Goal: Task Accomplishment & Management: Manage account settings

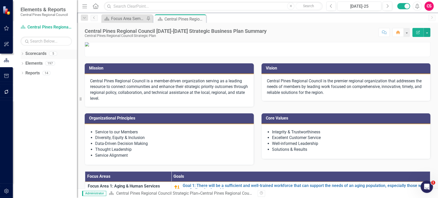
click at [23, 55] on icon "Dropdown" at bounding box center [23, 54] width 4 height 3
click at [24, 63] on icon "Dropdown" at bounding box center [25, 63] width 4 height 3
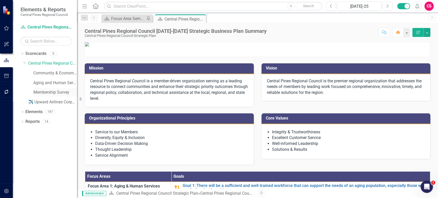
click at [39, 93] on link "Membership Survey" at bounding box center [55, 93] width 44 height 6
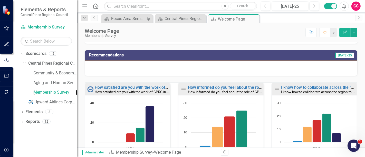
scroll to position [0, 0]
click at [357, 31] on button "button" at bounding box center [354, 32] width 7 height 9
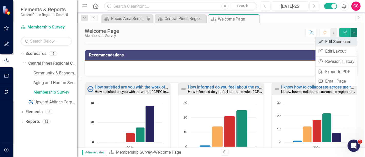
click at [339, 42] on link "Edit Edit Scorecard" at bounding box center [337, 41] width 42 height 9
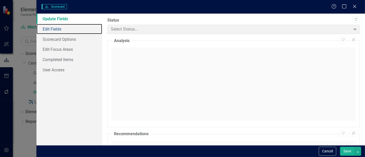
click at [74, 29] on link "Edit Fields" at bounding box center [69, 29] width 66 height 10
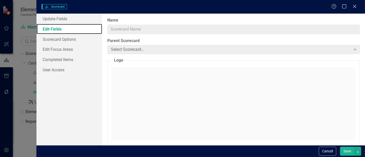
type input "Membership Survey"
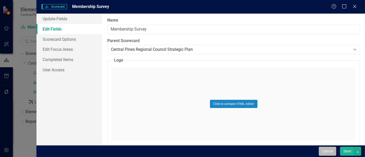
click at [326, 150] on button "Cancel" at bounding box center [327, 151] width 17 height 9
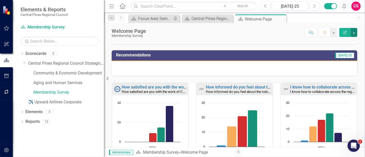
drag, startPoint x: 78, startPoint y: 60, endPoint x: 104, endPoint y: 62, distance: 25.8
click at [104, 62] on div "Resize" at bounding box center [106, 78] width 4 height 157
drag, startPoint x: 105, startPoint y: 89, endPoint x: 76, endPoint y: 92, distance: 28.8
click at [76, 92] on div "Elements & Reports Central Pines Regional Council Scorecard Membership Survey S…" at bounding box center [52, 78] width 104 height 157
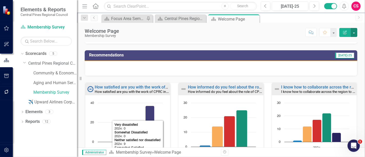
scroll to position [126, 0]
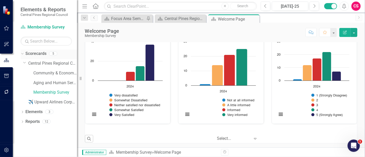
click at [43, 54] on link "Scorecards" at bounding box center [35, 54] width 21 height 6
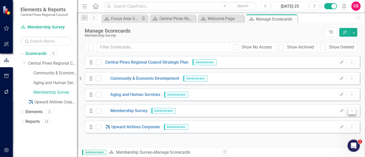
click at [351, 111] on icon "Dropdown Menu" at bounding box center [352, 110] width 4 height 3
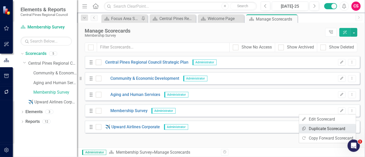
click at [329, 127] on link "Copy Duplicate Scorecard" at bounding box center [327, 128] width 57 height 9
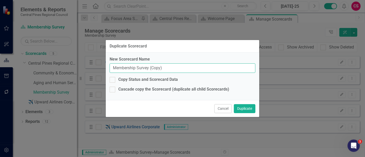
click at [112, 72] on input "Membership Survey (Copy)" at bounding box center [183, 67] width 146 height 9
drag, startPoint x: 166, startPoint y: 69, endPoint x: 208, endPoint y: 70, distance: 42.1
click at [208, 70] on input "TWTPO - Membership Survey (Copy)" at bounding box center [183, 67] width 146 height 9
type input "TWTPO - Membership Survey"
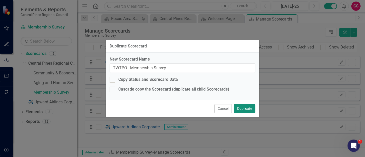
click at [253, 107] on button "Duplicate" at bounding box center [245, 108] width 22 height 9
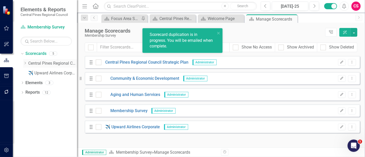
click at [25, 62] on icon "Dropdown" at bounding box center [25, 63] width 4 height 3
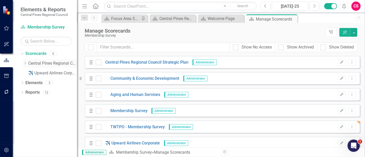
click at [24, 62] on icon "Dropdown" at bounding box center [25, 63] width 4 height 3
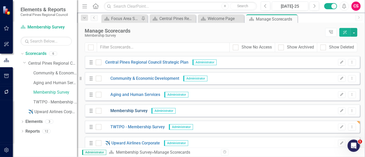
click at [126, 111] on link "Membership Survey" at bounding box center [124, 111] width 46 height 6
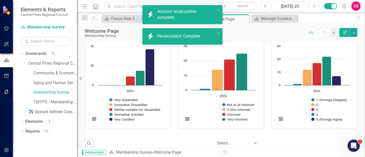
click at [272, 104] on div "Loading... Chart Bar chart with 5 data series. I know how to collaborate across…" at bounding box center [314, 83] width 85 height 90
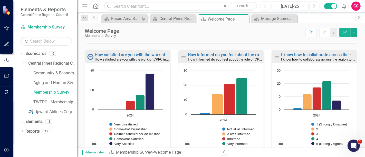
scroll to position [96, 0]
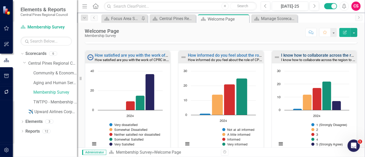
click at [289, 54] on link "I know how to collaborate across the region to solve challenges in my community" at bounding box center [355, 55] width 149 height 5
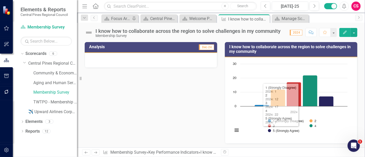
click at [182, 126] on div "Analysis Dec-24 I know how to collaborate across the region to solve challenges…" at bounding box center [221, 90] width 280 height 108
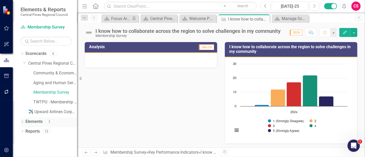
click at [36, 121] on link "Elements" at bounding box center [33, 122] width 17 height 6
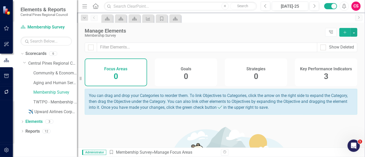
click at [306, 72] on div "Key Performance Indicators 3" at bounding box center [326, 73] width 62 height 28
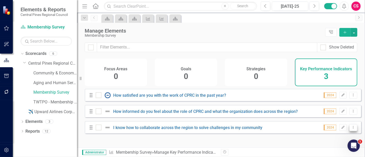
click at [352, 131] on button "Dropdown Menu" at bounding box center [353, 127] width 8 height 7
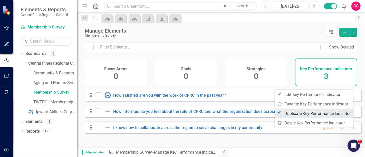
click at [293, 109] on link "Copy Duplicate Key Performance Indicator" at bounding box center [314, 113] width 79 height 9
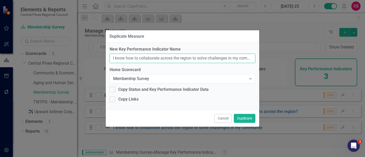
click at [178, 60] on input "I know how to collaborate across the region to solve challenges in my community…" at bounding box center [183, 58] width 146 height 9
paste input "feel comfortable bringing CPRC to the table to help facilitate or address local…"
type input "I feel comfortable bringing CPRC to the table to help facilitate or address loc…"
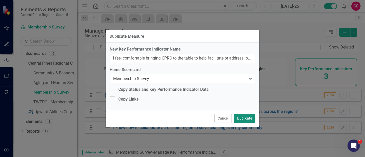
click at [248, 121] on button "Duplicate" at bounding box center [245, 118] width 22 height 9
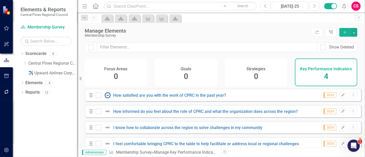
scroll to position [9, 0]
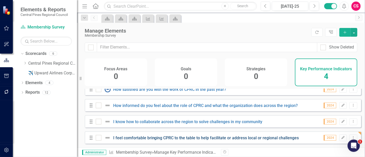
click at [176, 137] on link "I feel comfortable bringing CPRC to the table to help facilitate or address loc…" at bounding box center [206, 138] width 186 height 5
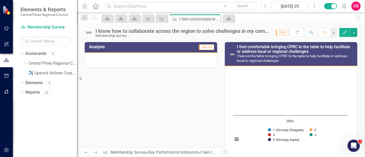
scroll to position [90, 0]
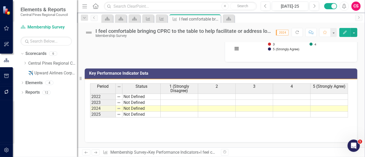
click at [185, 99] on td at bounding box center [179, 97] width 37 height 6
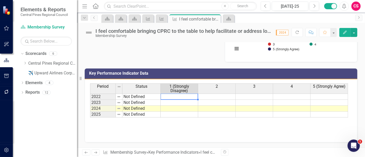
scroll to position [81, 0]
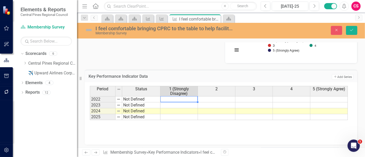
click at [179, 112] on td at bounding box center [178, 111] width 37 height 6
type textarea "2"
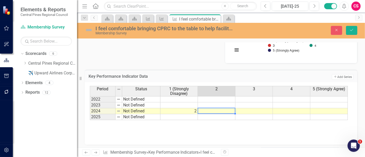
type textarea "6"
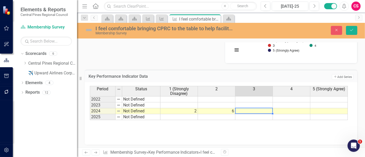
type textarea "16"
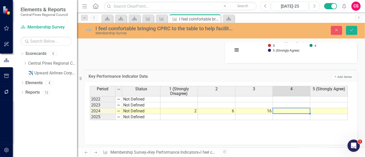
click at [288, 109] on td at bounding box center [291, 111] width 37 height 6
type textarea "19"
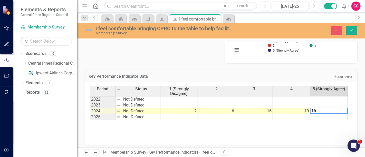
type textarea "15"
click at [306, 72] on div "Key Performance Indicator Data Add Add Series" at bounding box center [221, 76] width 273 height 13
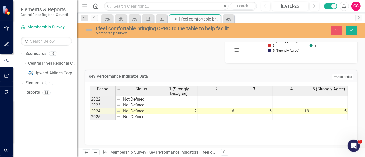
click at [352, 25] on div "I feel comfortable bringing CPRC to the table to help facilitate or address loc…" at bounding box center [221, 30] width 288 height 10
click at [352, 35] on div "I feel comfortable bringing CPRC to the table to help facilitate or address loc…" at bounding box center [221, 30] width 288 height 10
click at [352, 32] on icon "Save" at bounding box center [351, 30] width 5 height 4
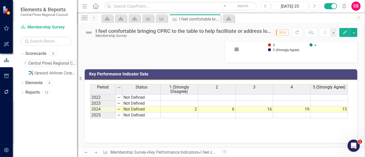
click at [23, 62] on icon "Dropdown" at bounding box center [25, 63] width 4 height 3
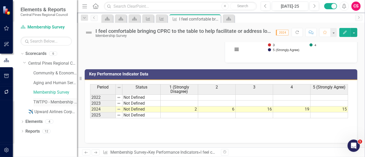
click at [53, 100] on link "TWTPO - Membership Survey" at bounding box center [55, 102] width 44 height 6
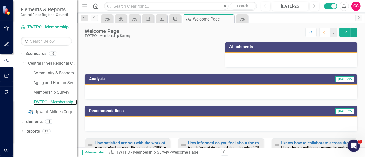
scroll to position [117, 0]
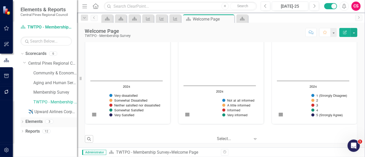
click at [29, 122] on link "Elements" at bounding box center [33, 122] width 17 height 6
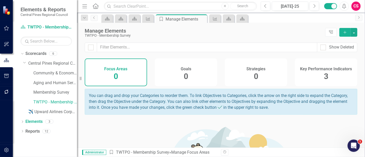
click at [326, 62] on div "Key Performance Indicators 3" at bounding box center [326, 73] width 62 height 28
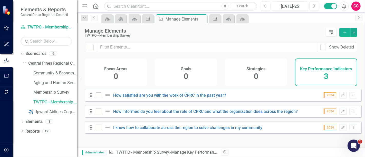
drag, startPoint x: 100, startPoint y: 100, endPoint x: 99, endPoint y: 105, distance: 4.9
click at [100, 98] on div at bounding box center [99, 95] width 6 height 6
click at [99, 96] on input "checkbox" at bounding box center [97, 93] width 3 height 3
checkbox input "true"
click at [99, 114] on div at bounding box center [99, 112] width 6 height 6
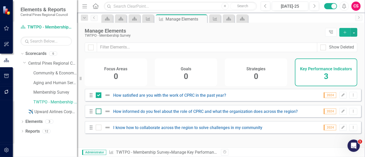
click at [99, 112] on input "checkbox" at bounding box center [97, 110] width 3 height 3
checkbox input "true"
click at [358, 36] on div "Manage Elements TWTPO - Membership Survey Tree Explorer Add" at bounding box center [221, 33] width 288 height 20
click at [355, 32] on button "button" at bounding box center [354, 32] width 7 height 9
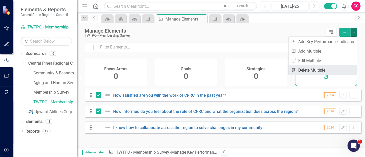
click at [336, 66] on link "Trash Delete Multiple" at bounding box center [323, 69] width 69 height 9
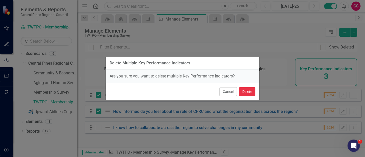
click at [245, 93] on button "Delete" at bounding box center [247, 91] width 16 height 9
checkbox input "false"
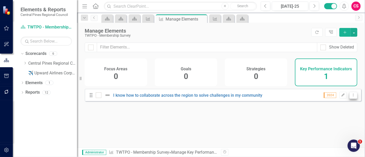
click at [353, 99] on button "Dropdown Menu" at bounding box center [353, 95] width 8 height 7
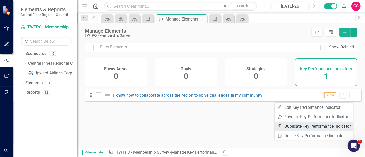
click at [323, 125] on link "Copy Duplicate Key Performance Indicator" at bounding box center [314, 126] width 79 height 9
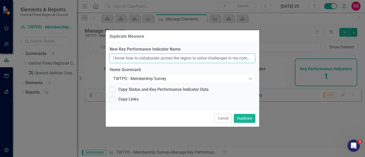
click at [146, 62] on input "I know how to collaborate across the region to solve challenges in my community…" at bounding box center [183, 58] width 146 height 9
paste input "Planning Services (Metropolitan Transportation Plan, Wildlife Crossings Plan, L…"
type input "Planning Services (Metropolitan Transportation Plan, Wildlife Crossings Plan, L…"
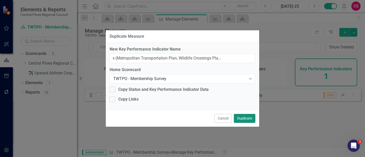
click at [248, 119] on button "Duplicate" at bounding box center [245, 118] width 22 height 9
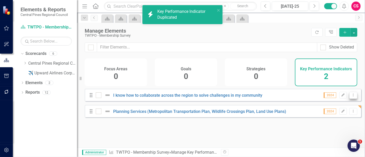
click at [351, 97] on button "Dropdown Menu" at bounding box center [353, 95] width 8 height 7
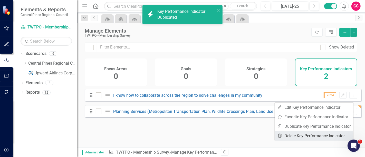
click at [309, 133] on link "Trash Delete Key Performance Indicator" at bounding box center [314, 135] width 79 height 9
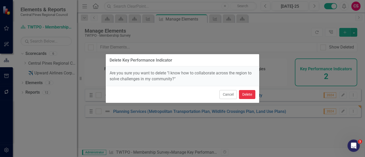
click at [243, 96] on button "Delete" at bounding box center [247, 94] width 16 height 9
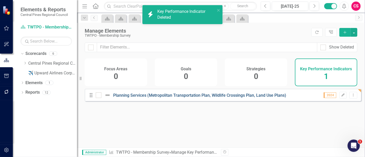
click at [139, 98] on link "Planning Services (Metropolitan Transportation Plan, Wildlife Crossings Plan, L…" at bounding box center [199, 95] width 173 height 5
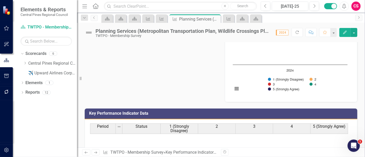
scroll to position [81, 0]
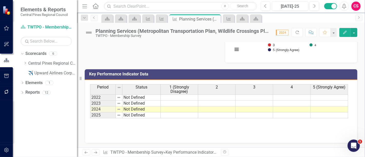
click at [174, 89] on span "1 (Strongly Disagree)" at bounding box center [179, 89] width 35 height 9
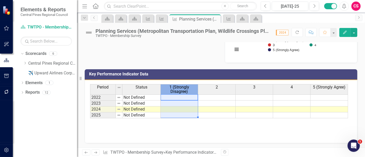
click at [174, 89] on span "1 (Strongly Disagree)" at bounding box center [179, 89] width 35 height 9
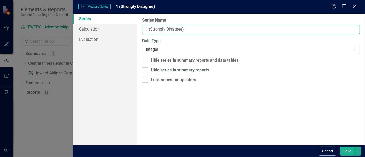
click at [170, 30] on input "1 (Strongly Disagree)" at bounding box center [251, 29] width 218 height 9
click at [155, 31] on input "1 (Strongly Disagree)" at bounding box center [251, 29] width 218 height 9
drag, startPoint x: 151, startPoint y: 29, endPoint x: 182, endPoint y: 31, distance: 30.8
click at [182, 31] on input "1 (Strongly Disagree)" at bounding box center [251, 29] width 218 height 9
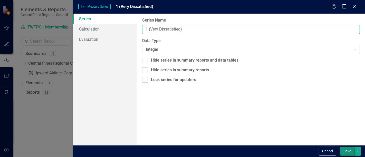
type input "1 (Very Dissatisfied)"
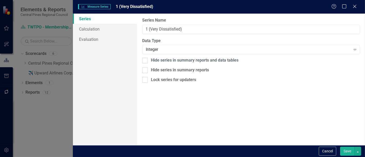
click at [347, 151] on button "Save" at bounding box center [347, 151] width 14 height 9
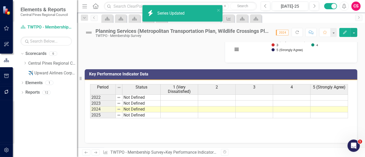
click at [322, 88] on span "5 (Strongly Agree)" at bounding box center [329, 87] width 33 height 5
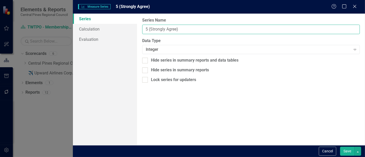
click at [157, 31] on input "5 (Strongly Agree)" at bounding box center [251, 29] width 218 height 9
type input "5 (Very Satisfied)"
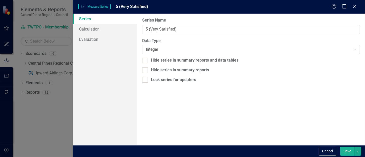
click at [347, 156] on div "Cancel Save" at bounding box center [219, 151] width 292 height 12
click at [348, 152] on button "Save" at bounding box center [347, 151] width 14 height 9
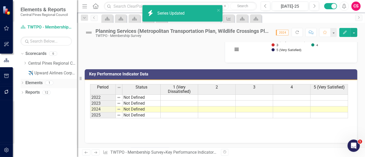
click at [40, 82] on link "Elements" at bounding box center [33, 83] width 17 height 6
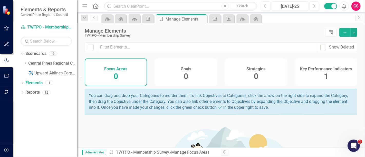
click at [332, 71] on h4 "Key Performance Indicators" at bounding box center [326, 69] width 52 height 5
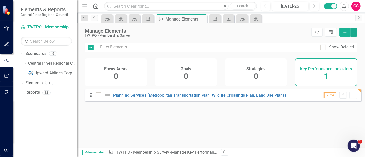
checkbox input "false"
click at [349, 97] on button "Dropdown Menu" at bounding box center [353, 95] width 8 height 7
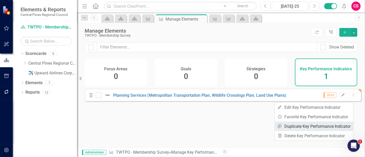
click at [320, 127] on link "Copy Duplicate Key Performance Indicator" at bounding box center [314, 126] width 79 height 9
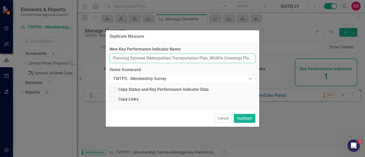
click at [145, 56] on input "Planning Services (Metropolitan Transportation Plan, Wildlife Crossings Plan, L…" at bounding box center [183, 58] width 146 height 9
paste input ""How would you rate the MPO's planning efforts, specifically with respect to ho…"
type input "How would you rate the MPO's planning efforts, specifically with respect to how…"
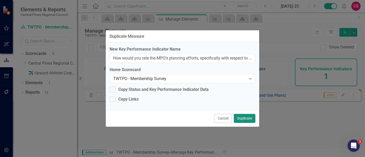
click at [249, 117] on button "Duplicate" at bounding box center [245, 118] width 22 height 9
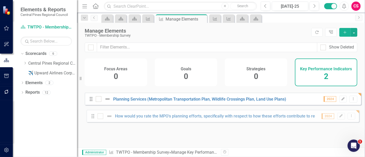
drag, startPoint x: 91, startPoint y: 100, endPoint x: 93, endPoint y: 115, distance: 14.2
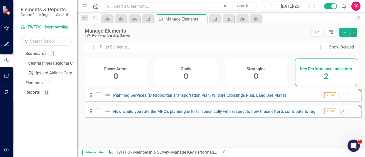
click at [340, 115] on button "Edit" at bounding box center [342, 111] width 7 height 7
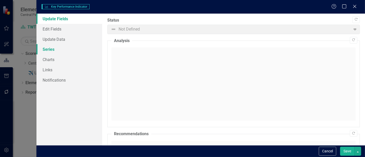
click at [49, 52] on link "Series" at bounding box center [69, 49] width 66 height 10
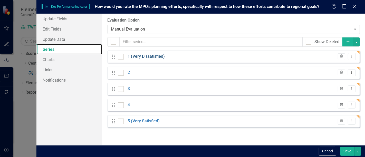
checkbox input "false"
click at [150, 59] on link "1 (Very Dissatisfied)" at bounding box center [146, 57] width 37 height 6
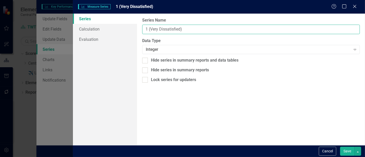
click at [149, 31] on input "1 (Very Dissatisfied)" at bounding box center [251, 29] width 218 height 9
type input "Very Poor"
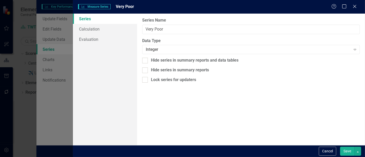
click at [342, 151] on button "Save" at bounding box center [347, 151] width 14 height 9
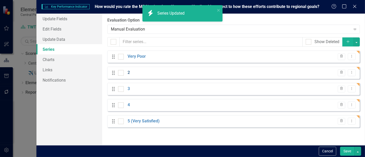
click at [128, 71] on link "2" at bounding box center [129, 73] width 2 height 6
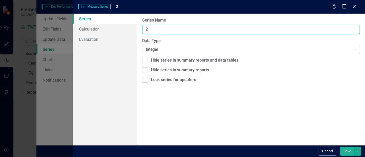
drag, startPoint x: 148, startPoint y: 30, endPoint x: 141, endPoint y: 31, distance: 7.5
click at [141, 31] on div "From this page, you can edit the name, type, and visibility options of your ser…" at bounding box center [251, 80] width 228 height 132
type input "Poor"
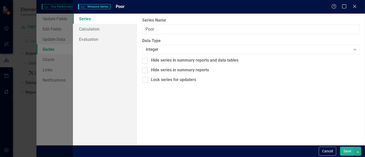
click at [341, 146] on div "Cancel Save" at bounding box center [219, 151] width 292 height 12
click at [350, 151] on button "Save" at bounding box center [347, 151] width 14 height 9
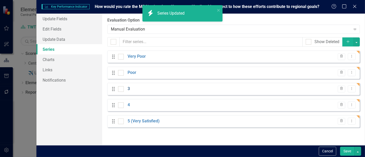
click at [129, 90] on link "3" at bounding box center [129, 89] width 2 height 6
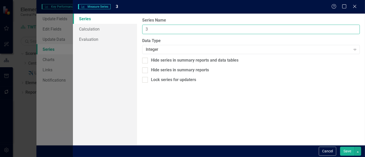
drag, startPoint x: 150, startPoint y: 30, endPoint x: 138, endPoint y: 30, distance: 12.3
click at [138, 30] on div "From this page, you can edit the name, type, and visibility options of your ser…" at bounding box center [251, 80] width 228 height 132
type input "Average"
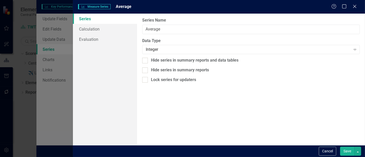
click at [346, 149] on button "Save" at bounding box center [347, 151] width 14 height 9
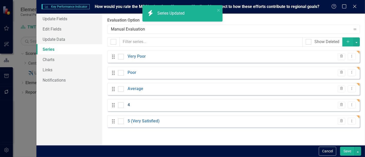
click at [129, 104] on link "4" at bounding box center [129, 105] width 2 height 6
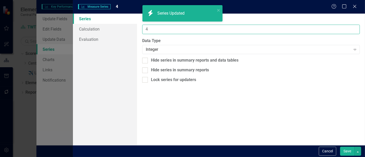
drag, startPoint x: 147, startPoint y: 30, endPoint x: 144, endPoint y: 30, distance: 3.1
click at [144, 30] on input "4" at bounding box center [251, 29] width 218 height 9
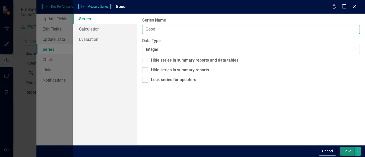
type input "Good"
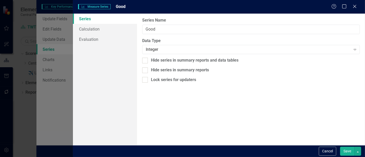
click at [349, 151] on button "Save" at bounding box center [347, 151] width 14 height 9
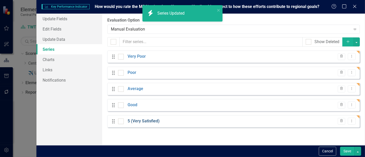
click at [143, 120] on link "5 (Very Satisfied)" at bounding box center [144, 121] width 32 height 6
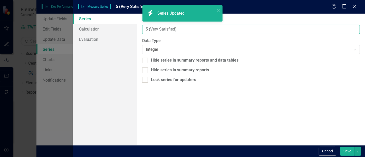
click at [158, 29] on input "5 (Very Satisfied)" at bounding box center [251, 29] width 218 height 9
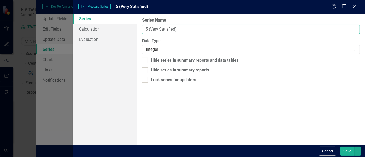
click at [158, 29] on input "5 (Very Satisfied)" at bounding box center [251, 29] width 218 height 9
type input "Excellent"
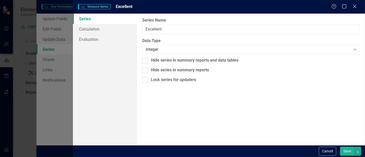
click at [342, 151] on button "Save" at bounding box center [347, 151] width 14 height 9
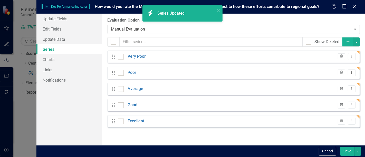
click at [346, 151] on button "Save" at bounding box center [347, 151] width 14 height 9
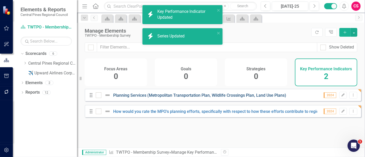
click at [139, 98] on link "Planning Services (Metropolitan Transportation Plan, Wildlife Crossings Plan, L…" at bounding box center [199, 95] width 173 height 5
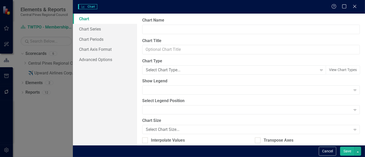
click at [106, 28] on div "Charts Chart Help Maximize Close Chart Chart Series Chart Periods Chart Axis Fo…" at bounding box center [182, 78] width 365 height 157
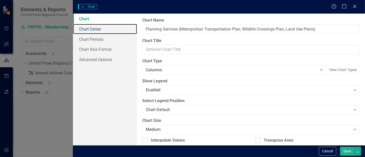
click at [106, 28] on link "Chart Series" at bounding box center [105, 29] width 64 height 10
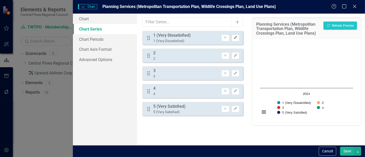
click at [235, 38] on icon "Edit" at bounding box center [236, 37] width 4 height 3
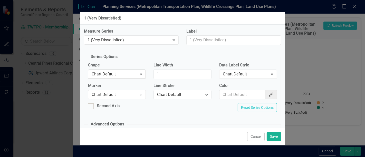
click at [116, 72] on div "Chart Default" at bounding box center [114, 74] width 45 height 6
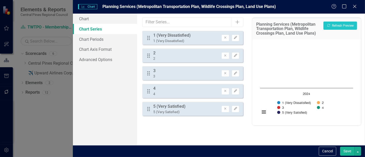
click at [239, 37] on div "Drag 1 (Very Dissatisfied) 1 (Very Dissatisfied) Remove Edit" at bounding box center [192, 38] width 101 height 14
click at [239, 38] on button "Edit" at bounding box center [235, 38] width 7 height 7
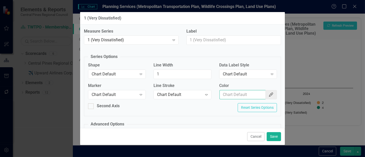
click at [231, 94] on input "Color" at bounding box center [243, 94] width 46 height 9
type input "#C4D600"
click at [278, 139] on button "Save" at bounding box center [274, 136] width 14 height 9
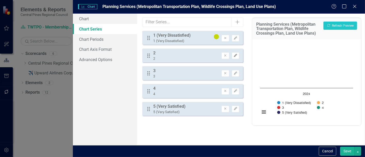
click at [237, 56] on icon "Edit" at bounding box center [236, 55] width 4 height 3
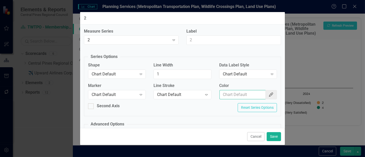
click at [235, 91] on input "Color" at bounding box center [243, 94] width 46 height 9
click at [221, 94] on input "FFBB1C" at bounding box center [243, 94] width 46 height 9
type input "#FFBB1C"
click at [280, 139] on button "Save" at bounding box center [274, 136] width 14 height 9
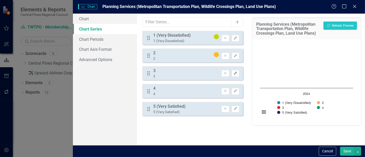
click at [239, 74] on button "Edit" at bounding box center [235, 73] width 7 height 7
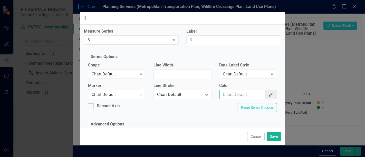
click at [225, 96] on input "Color" at bounding box center [243, 94] width 46 height 9
click at [241, 95] on input "#FF5ED" at bounding box center [243, 94] width 46 height 9
click at [235, 95] on input "#FF5EDo" at bounding box center [243, 94] width 46 height 9
drag, startPoint x: 239, startPoint y: 95, endPoint x: 232, endPoint y: 96, distance: 7.0
click at [232, 96] on input "#FF5EDo" at bounding box center [243, 94] width 46 height 9
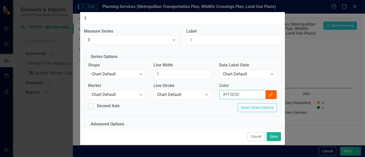
type input "#FF5E00"
click at [275, 139] on button "Save" at bounding box center [274, 136] width 14 height 9
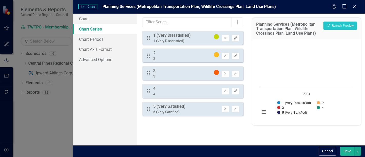
click at [236, 56] on icon "Edit" at bounding box center [236, 55] width 4 height 3
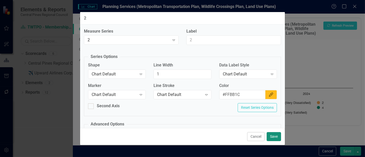
click at [274, 136] on button "Save" at bounding box center [274, 136] width 14 height 9
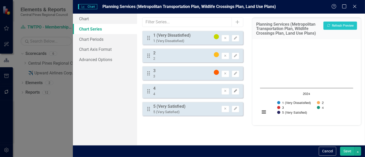
click at [236, 89] on button "Edit" at bounding box center [235, 91] width 7 height 7
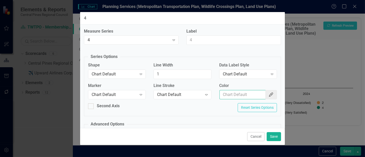
click at [228, 94] on input "Color" at bounding box center [243, 94] width 46 height 9
type input "@"
click at [256, 139] on button "Cancel" at bounding box center [255, 136] width 17 height 9
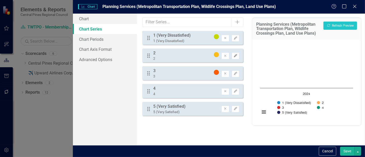
click at [237, 58] on button "Edit" at bounding box center [235, 56] width 7 height 7
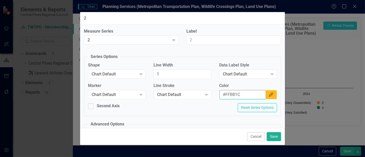
click at [229, 95] on input "#FFBB1C" at bounding box center [243, 94] width 46 height 9
type input "#FFB81C"
click at [274, 138] on button "Save" at bounding box center [274, 136] width 14 height 9
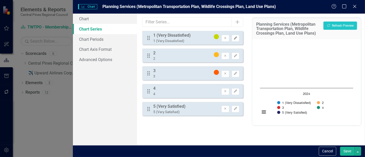
click at [237, 38] on icon "Edit" at bounding box center [236, 38] width 4 height 3
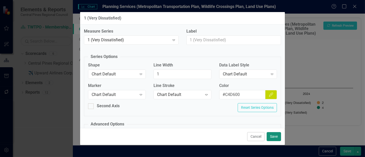
click at [278, 137] on button "Save" at bounding box center [274, 136] width 14 height 9
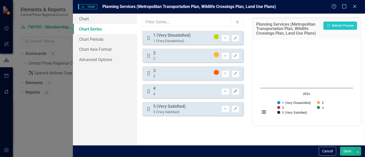
click at [237, 92] on icon "Edit" at bounding box center [236, 91] width 4 height 3
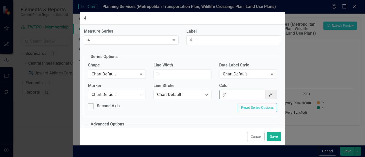
click at [236, 93] on input "@" at bounding box center [243, 94] width 46 height 9
type input "#2DCCD3"
click at [278, 137] on button "Save" at bounding box center [274, 136] width 14 height 9
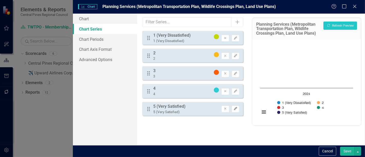
click at [236, 108] on icon "Edit" at bounding box center [236, 108] width 4 height 3
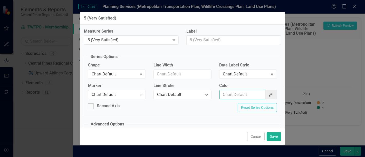
click at [239, 92] on input "Color" at bounding box center [243, 94] width 46 height 9
type input "#004851"
click at [273, 138] on button "Save" at bounding box center [274, 136] width 14 height 9
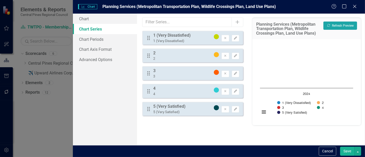
click at [344, 24] on button "Recalculate Refresh Preview" at bounding box center [340, 26] width 34 height 8
click at [111, 18] on link "Chart" at bounding box center [105, 19] width 64 height 10
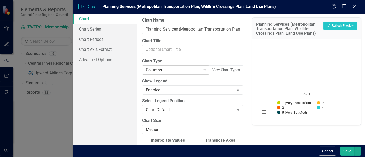
click at [194, 69] on div "Columns" at bounding box center [173, 70] width 54 height 6
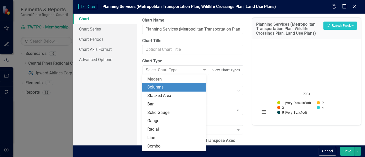
click at [182, 89] on div "Columns" at bounding box center [174, 87] width 55 height 6
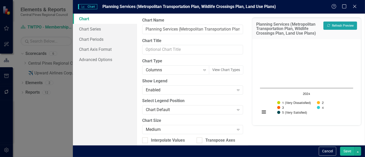
click at [329, 29] on button "Recalculate Refresh Preview" at bounding box center [340, 26] width 34 height 8
click at [173, 71] on div "Columns" at bounding box center [173, 70] width 54 height 6
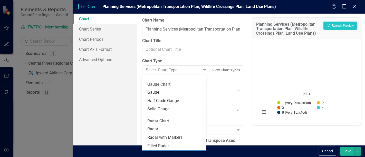
scroll to position [406, 0]
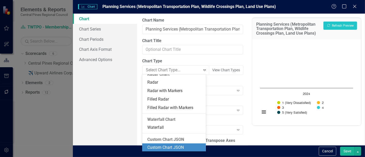
click at [164, 148] on div "Custom Chart JSON" at bounding box center [174, 148] width 55 height 6
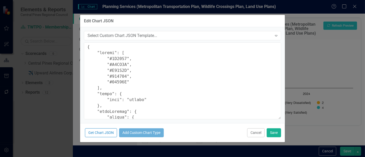
type textarea "{ "colors": [ "#1D85C8", "#F9AC5A", "#D32F2F", "#159278", "#27245E" ], "chart":…"
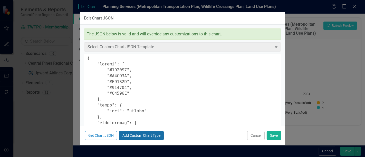
click at [149, 133] on button "Add Custom Chart Type" at bounding box center [141, 135] width 45 height 9
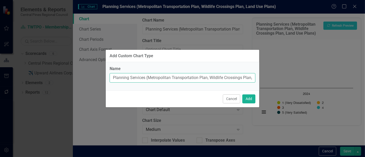
click at [153, 77] on input "Planning Services (Metropolitan Transportation Plan, Wildlife Crossings Plan, L…" at bounding box center [183, 77] width 146 height 9
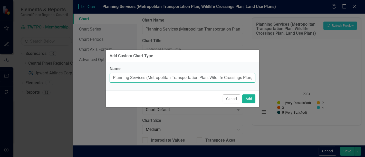
click at [153, 77] on input "Planning Services (Metropolitan Transportation Plan, Wildlife Crossings Plan, L…" at bounding box center [183, 77] width 146 height 9
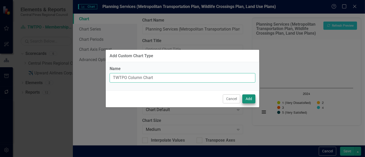
type input "TWTPO Column Chart"
click at [251, 97] on button "Add" at bounding box center [248, 98] width 13 height 9
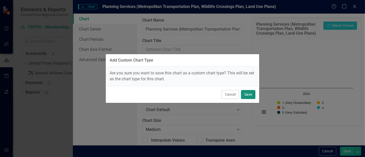
click at [251, 97] on button "Save" at bounding box center [248, 94] width 14 height 9
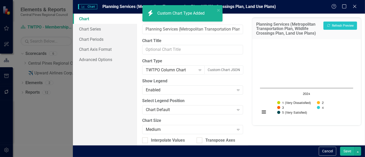
click at [347, 149] on button "Save" at bounding box center [347, 151] width 14 height 9
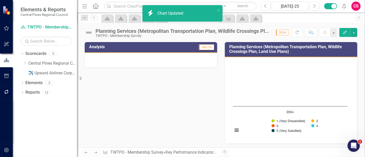
click at [95, 152] on icon "Next" at bounding box center [95, 152] width 4 height 3
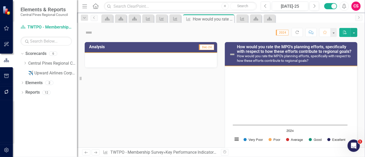
click at [322, 135] on rect "Interactive chart" at bounding box center [290, 108] width 120 height 77
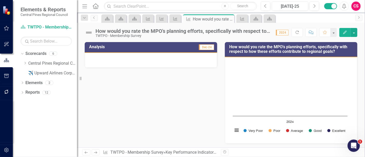
click at [322, 135] on rect "Interactive chart" at bounding box center [290, 99] width 120 height 77
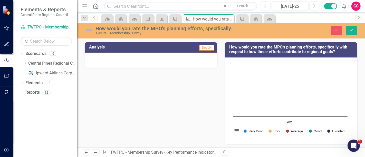
click at [271, 122] on rect "Interactive chart" at bounding box center [290, 100] width 120 height 77
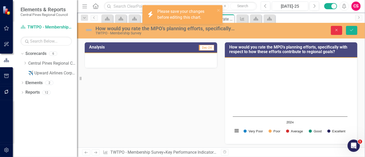
click at [336, 28] on button "Close" at bounding box center [336, 30] width 11 height 9
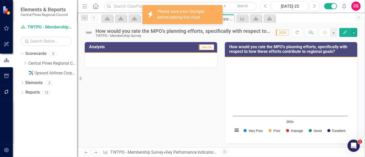
click at [296, 93] on rect "Interactive chart" at bounding box center [290, 99] width 120 height 77
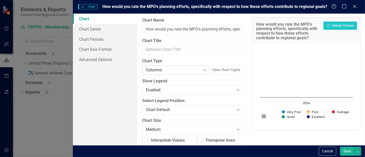
click at [192, 67] on div "Columns" at bounding box center [173, 70] width 54 height 6
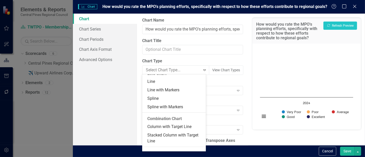
scroll to position [426, 0]
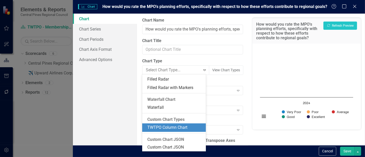
click at [179, 130] on div "TWTPO Column Chart" at bounding box center [173, 127] width 63 height 8
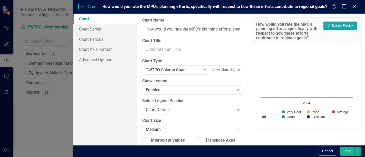
click at [333, 23] on button "Recalculate Refresh Preview" at bounding box center [340, 26] width 34 height 8
click at [349, 24] on button "Recalculate Refresh Preview" at bounding box center [340, 26] width 34 height 8
click at [122, 24] on link "Chart Series" at bounding box center [105, 29] width 64 height 10
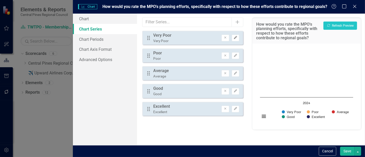
click at [234, 39] on icon "Edit" at bounding box center [236, 37] width 4 height 3
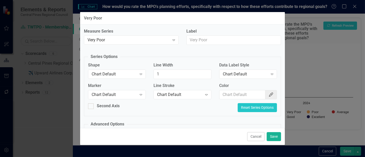
click at [256, 108] on button "Reset Series Options" at bounding box center [257, 107] width 39 height 9
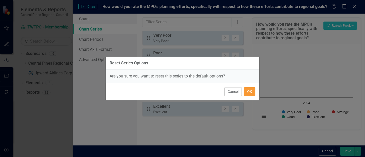
click at [252, 92] on button "OK" at bounding box center [250, 91] width 12 height 9
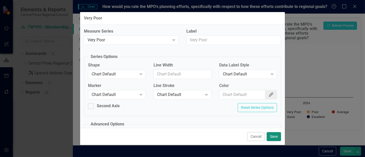
click at [275, 137] on button "Save" at bounding box center [274, 136] width 14 height 9
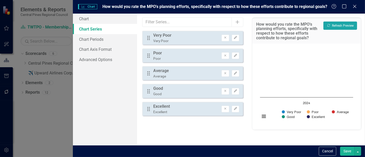
click at [340, 25] on button "Recalculate Refresh Preview" at bounding box center [340, 26] width 34 height 8
click at [345, 149] on button "Save" at bounding box center [347, 151] width 14 height 9
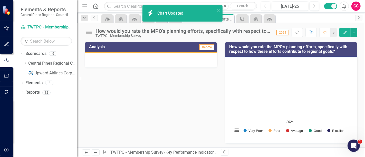
click at [87, 154] on icon "Previous" at bounding box center [86, 152] width 4 height 3
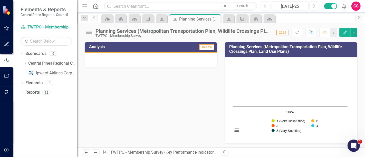
click at [96, 151] on icon "Next" at bounding box center [95, 152] width 4 height 3
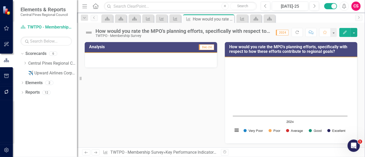
click at [287, 77] on rect "Interactive chart" at bounding box center [290, 99] width 120 height 77
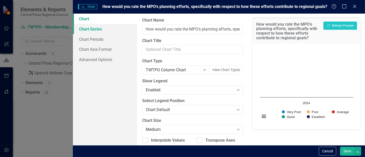
click at [107, 30] on link "Chart Series" at bounding box center [105, 29] width 64 height 10
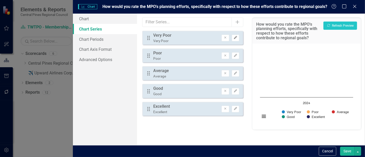
click at [235, 37] on icon "Edit" at bounding box center [236, 37] width 4 height 3
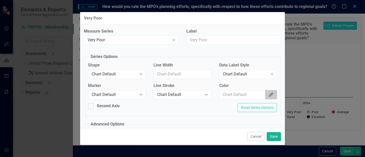
click at [269, 94] on icon "Color Picker" at bounding box center [271, 95] width 5 height 4
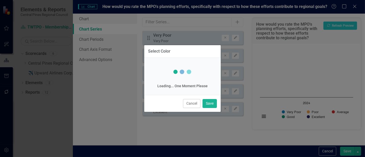
click at [254, 111] on div "Select Color Loading... One Moment Please Cancel Save" at bounding box center [182, 78] width 365 height 157
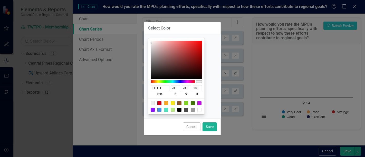
click at [190, 127] on button "Cancel" at bounding box center [191, 126] width 17 height 9
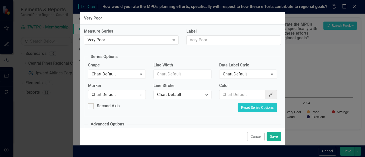
click at [263, 107] on button "Reset Series Options" at bounding box center [257, 107] width 39 height 9
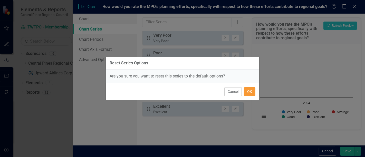
drag, startPoint x: 254, startPoint y: 90, endPoint x: 282, endPoint y: 56, distance: 43.7
click at [253, 90] on button "OK" at bounding box center [250, 91] width 12 height 9
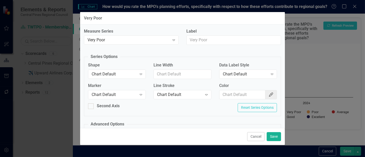
click at [337, 26] on div "Very Poor Measure Series Very Poor Expand Label Series Options Shape Chart Defa…" at bounding box center [182, 78] width 365 height 157
drag, startPoint x: 255, startPoint y: 135, endPoint x: 270, endPoint y: 128, distance: 16.5
click at [255, 135] on button "Cancel" at bounding box center [255, 136] width 17 height 9
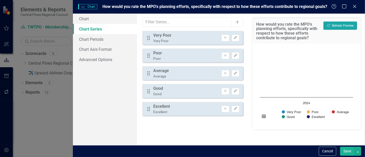
click at [334, 23] on button "Recalculate Refresh Preview" at bounding box center [340, 26] width 34 height 8
click at [324, 147] on button "Cancel" at bounding box center [327, 151] width 17 height 9
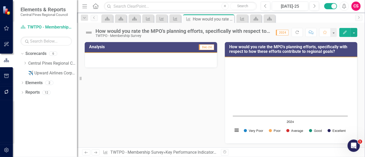
click at [320, 53] on h3 "How would you rate the MPO's planning efforts, specifically with respect to how…" at bounding box center [292, 49] width 126 height 9
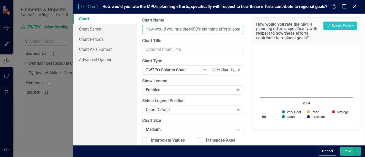
click at [162, 32] on input "How would you rate the MPO's planning efforts, specifically with respect to how…" at bounding box center [192, 29] width 101 height 9
click at [163, 29] on input "How would you rate the MPO's planning efforts, specifically with respect to how…" at bounding box center [192, 29] width 101 height 9
click at [355, 8] on icon "Close" at bounding box center [354, 6] width 6 height 5
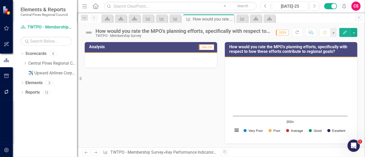
click at [344, 35] on button "Edit" at bounding box center [344, 32] width 11 height 9
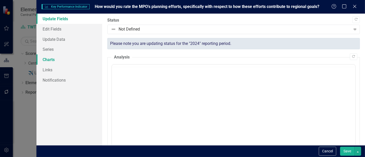
click at [60, 62] on link "Charts" at bounding box center [69, 59] width 66 height 10
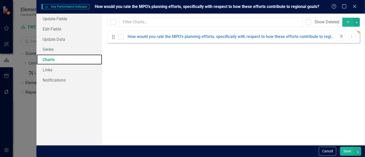
checkbox input "false"
click at [348, 21] on icon "Add" at bounding box center [348, 22] width 5 height 4
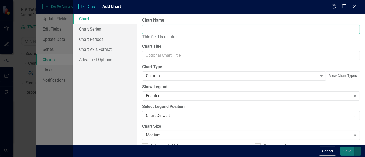
click at [177, 29] on input "Chart Name" at bounding box center [251, 29] width 218 height 9
paste input "How would you rate the MPO's planning efforts, specifically with respect to how…"
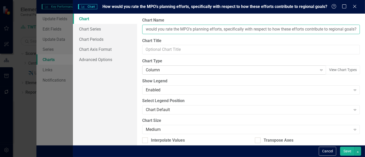
type input "How would you rate the MPO's planning efforts, specifically with respect to how…"
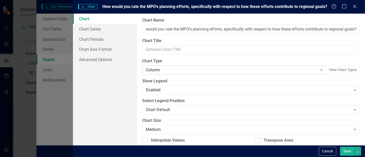
click at [165, 69] on div "Column" at bounding box center [231, 70] width 171 height 6
click at [102, 30] on link "Chart Series" at bounding box center [105, 29] width 64 height 10
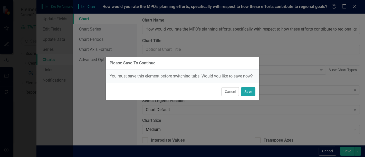
click at [247, 90] on button "Save" at bounding box center [248, 91] width 14 height 9
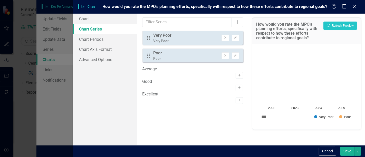
click at [237, 74] on icon "Activate" at bounding box center [239, 75] width 4 height 3
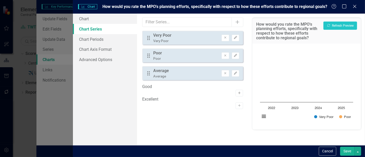
click at [236, 90] on button "Activate" at bounding box center [239, 93] width 7 height 7
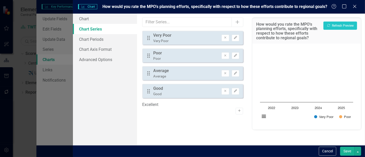
click at [237, 109] on icon "Activate" at bounding box center [239, 110] width 4 height 3
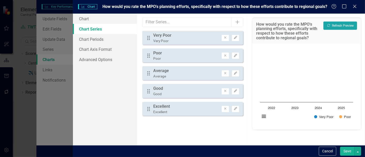
click at [331, 27] on button "Recalculate Refresh Preview" at bounding box center [340, 26] width 34 height 8
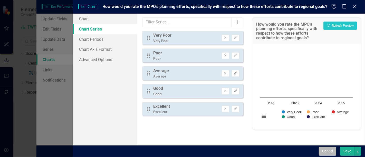
click at [326, 152] on button "Cancel" at bounding box center [327, 151] width 17 height 9
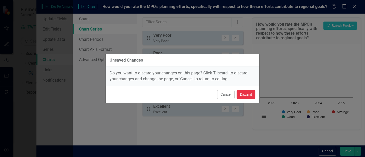
click at [249, 94] on button "Discard" at bounding box center [246, 94] width 19 height 9
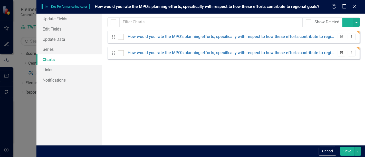
click at [344, 53] on icon "Trash" at bounding box center [342, 52] width 4 height 3
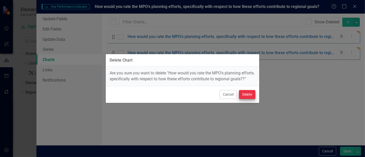
click at [244, 99] on div "Cancel Delete" at bounding box center [183, 94] width 154 height 17
click at [246, 95] on button "Delete" at bounding box center [247, 94] width 16 height 9
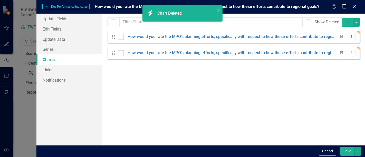
click at [349, 151] on button "Save" at bounding box center [347, 151] width 14 height 9
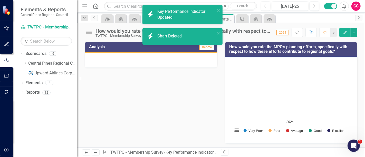
click at [301, 97] on rect "Interactive chart" at bounding box center [290, 99] width 120 height 77
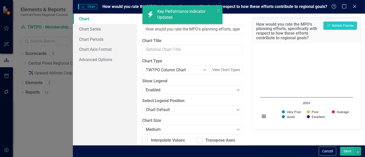
click at [94, 31] on div "Charts Chart How would you rate the MPO's planning efforts, specifically with r…" at bounding box center [182, 78] width 365 height 157
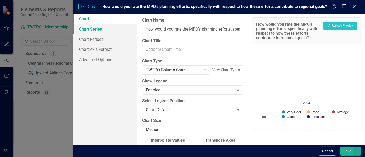
click at [94, 31] on link "Chart Series" at bounding box center [105, 29] width 64 height 10
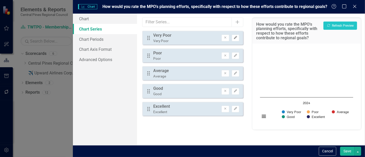
click at [235, 40] on button "Edit" at bounding box center [235, 38] width 7 height 7
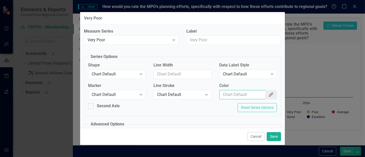
click at [232, 97] on input "Color" at bounding box center [243, 94] width 46 height 9
type input "#C4D600"
click at [278, 137] on button "Save" at bounding box center [274, 136] width 14 height 9
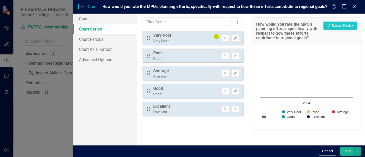
click at [235, 55] on icon "Edit" at bounding box center [236, 55] width 4 height 3
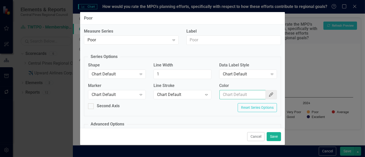
click at [233, 97] on input "Color" at bounding box center [243, 94] width 46 height 9
type input "#FFB81C"
drag, startPoint x: 278, startPoint y: 139, endPoint x: 274, endPoint y: 133, distance: 7.0
click at [278, 139] on button "Save" at bounding box center [274, 136] width 14 height 9
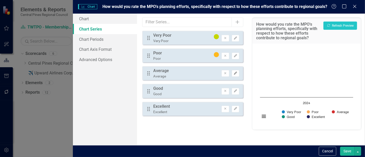
click at [236, 73] on icon "Edit" at bounding box center [236, 73] width 4 height 3
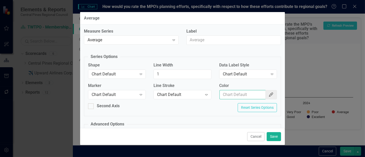
click at [230, 98] on input "Color" at bounding box center [243, 94] width 46 height 9
type input "#FF5E00"
click at [275, 139] on button "Save" at bounding box center [274, 136] width 14 height 9
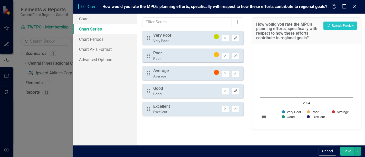
click at [237, 92] on button "Edit" at bounding box center [235, 91] width 7 height 7
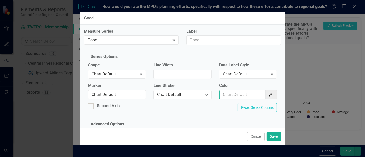
click at [225, 90] on input "Color" at bounding box center [243, 94] width 46 height 9
type input "#2DCCD3"
click at [273, 140] on button "Save" at bounding box center [274, 136] width 14 height 9
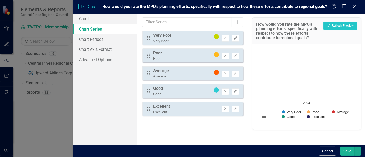
click at [240, 110] on div "Drag Excellent Excellent Remove Edit" at bounding box center [192, 109] width 101 height 14
click at [234, 108] on icon "Edit" at bounding box center [236, 108] width 4 height 3
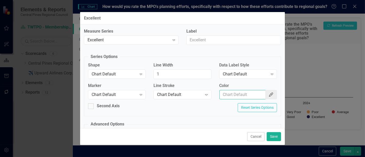
click at [232, 91] on input "Color" at bounding box center [243, 94] width 46 height 9
type input "#004851"
click at [272, 136] on button "Save" at bounding box center [274, 136] width 14 height 9
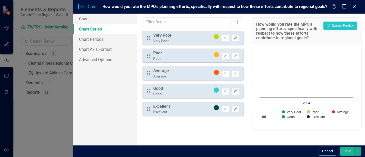
click at [348, 151] on button "Save" at bounding box center [347, 151] width 14 height 9
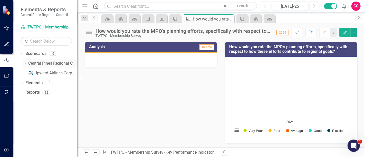
click at [26, 64] on icon "Dropdown" at bounding box center [25, 63] width 4 height 3
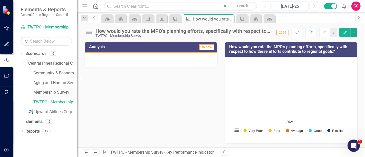
click at [56, 93] on link "Membership Survey" at bounding box center [55, 93] width 44 height 6
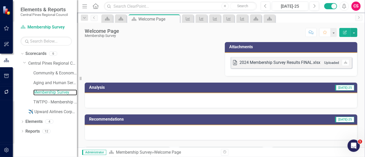
scroll to position [62, 0]
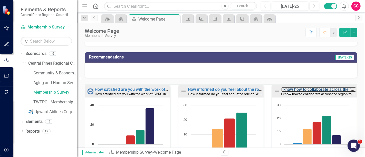
click at [319, 90] on link "I know how to collaborate across the region to solve challenges in my community" at bounding box center [355, 89] width 149 height 5
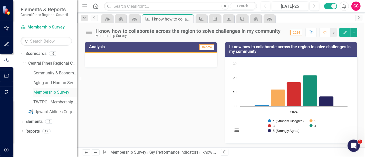
click at [60, 92] on link "Membership Survey" at bounding box center [55, 93] width 44 height 6
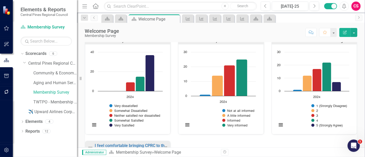
scroll to position [115, 0]
click at [283, 108] on rect "Interactive chart" at bounding box center [313, 91] width 78 height 83
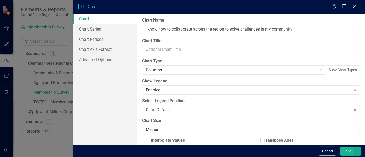
type input "I know how to collaborate across the region to solve challenges in my community"
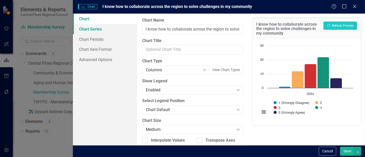
click at [113, 31] on link "Chart Series" at bounding box center [105, 29] width 64 height 10
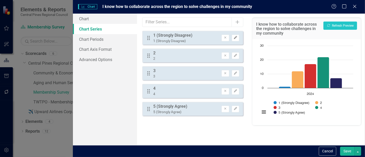
click at [236, 37] on icon "button" at bounding box center [235, 37] width 3 height 3
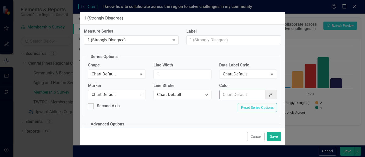
click at [225, 93] on input "Color" at bounding box center [243, 94] width 46 height 9
type input "#49497F"
click at [276, 137] on button "Save" at bounding box center [274, 136] width 14 height 9
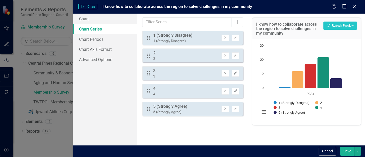
click at [235, 58] on button "Edit" at bounding box center [235, 55] width 7 height 7
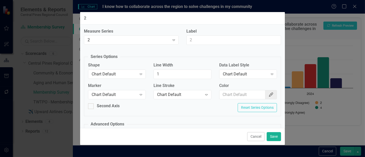
click at [222, 99] on div "Color Color Picker" at bounding box center [247, 93] width 65 height 21
click at [225, 94] on input "Color" at bounding box center [243, 94] width 46 height 9
type input "#64DaE6"
click at [275, 136] on button "Save" at bounding box center [274, 136] width 14 height 9
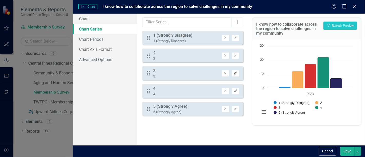
click at [237, 73] on icon "Edit" at bounding box center [236, 73] width 4 height 3
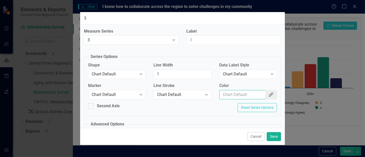
click at [232, 93] on input "Color" at bounding box center [243, 94] width 46 height 9
type input "#9FD75C"
click at [274, 135] on button "Save" at bounding box center [274, 136] width 14 height 9
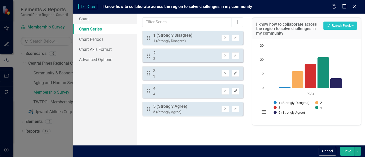
click at [236, 90] on icon "Edit" at bounding box center [236, 91] width 4 height 3
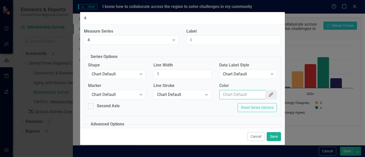
click at [224, 96] on input "Color" at bounding box center [243, 94] width 46 height 9
type input "#F4AF40"
click at [270, 136] on button "Save" at bounding box center [274, 136] width 14 height 9
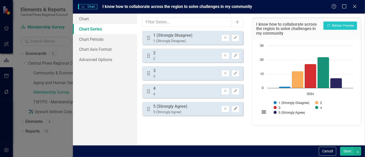
click at [237, 110] on icon "Edit" at bounding box center [236, 108] width 4 height 3
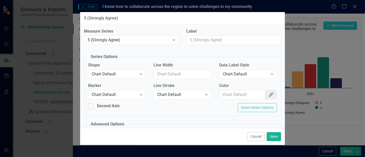
click at [231, 91] on div "Color Color Picker" at bounding box center [248, 91] width 58 height 17
click at [231, 95] on input "Color" at bounding box center [243, 94] width 46 height 9
paste input "#B6B680"
type input "#B6B680"
click at [276, 140] on button "Save" at bounding box center [274, 136] width 14 height 9
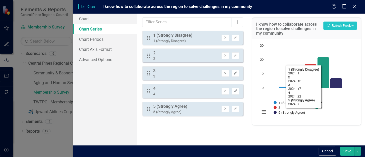
click at [332, 30] on div "Recalculate Refresh Preview" at bounding box center [340, 30] width 34 height 16
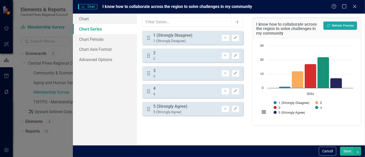
click at [333, 28] on button "Recalculate Refresh Preview" at bounding box center [340, 26] width 34 height 8
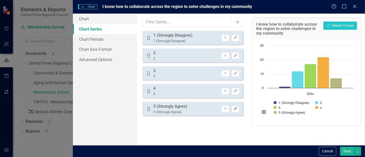
click at [237, 109] on button "Edit" at bounding box center [235, 109] width 7 height 7
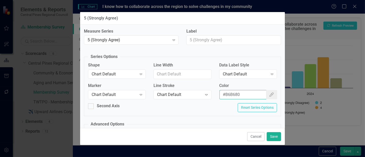
drag, startPoint x: 238, startPoint y: 96, endPoint x: 223, endPoint y: 97, distance: 15.2
click at [223, 97] on input "#B6B680" at bounding box center [243, 94] width 47 height 9
type input "#FF5E00"
click at [280, 139] on button "Save" at bounding box center [274, 136] width 14 height 9
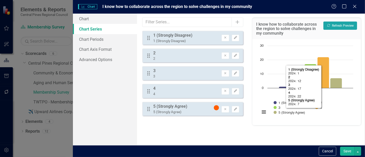
click at [346, 24] on button "Recalculate Refresh Preview" at bounding box center [340, 26] width 34 height 8
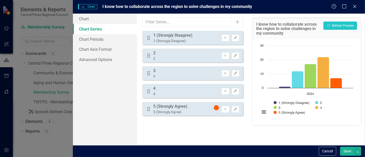
click at [344, 149] on button "Save" at bounding box center [347, 151] width 14 height 9
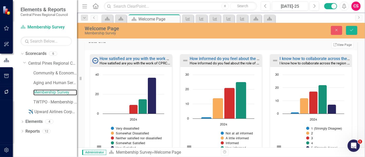
scroll to position [250, 0]
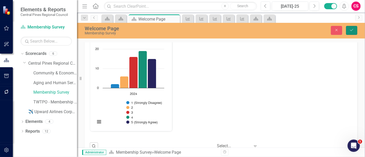
click at [352, 32] on icon "Save" at bounding box center [351, 30] width 5 height 4
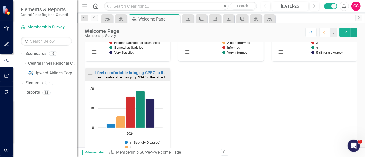
scroll to position [121, 0]
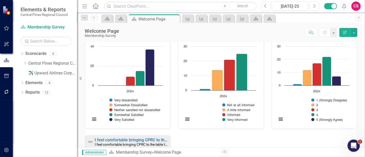
click at [291, 110] on rect "Interactive chart" at bounding box center [313, 85] width 78 height 83
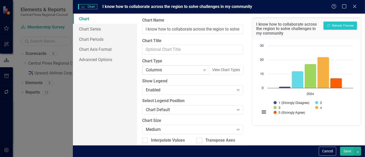
click at [183, 71] on div "Columns" at bounding box center [173, 70] width 54 height 6
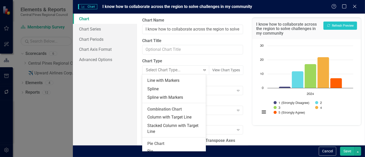
scroll to position [426, 0]
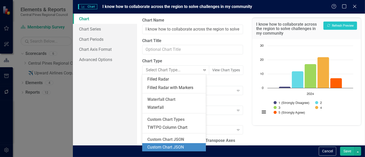
click at [167, 149] on div "Custom Chart JSON" at bounding box center [174, 148] width 55 height 6
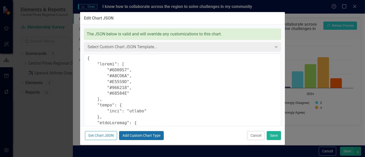
click at [154, 136] on button "Add Custom Chart Type" at bounding box center [141, 135] width 45 height 9
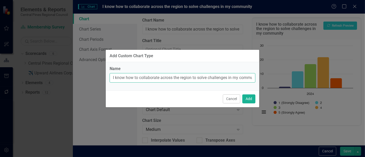
click at [140, 80] on input "I know how to collaborate across the region to solve challenges in my community" at bounding box center [183, 77] width 146 height 9
type input "CPRC Column Chart"
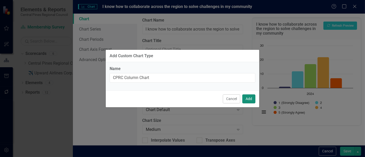
click at [252, 101] on button "Add" at bounding box center [248, 98] width 13 height 9
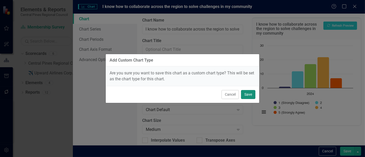
click at [250, 93] on button "Save" at bounding box center [248, 94] width 14 height 9
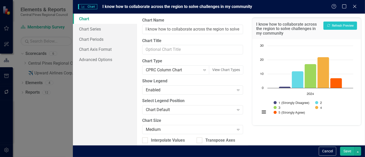
click at [349, 151] on button "Save" at bounding box center [347, 151] width 14 height 9
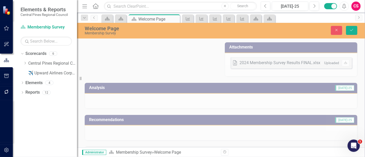
scroll to position [121, 0]
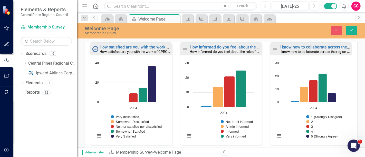
click at [358, 27] on div "Close Save" at bounding box center [305, 30] width 112 height 9
click at [352, 30] on icon "Save" at bounding box center [351, 30] width 5 height 4
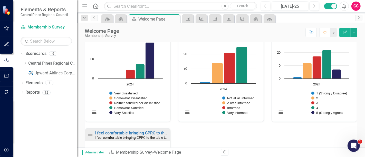
scroll to position [130, 0]
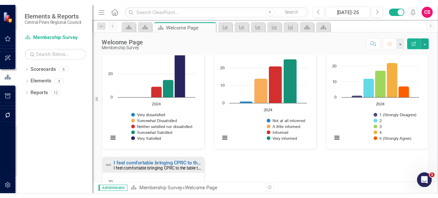
scroll to position [130, 0]
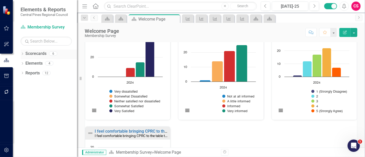
click at [23, 55] on icon "Dropdown" at bounding box center [23, 54] width 4 height 3
click at [24, 63] on icon "Dropdown" at bounding box center [25, 63] width 4 height 3
